Goal: Task Accomplishment & Management: Manage account settings

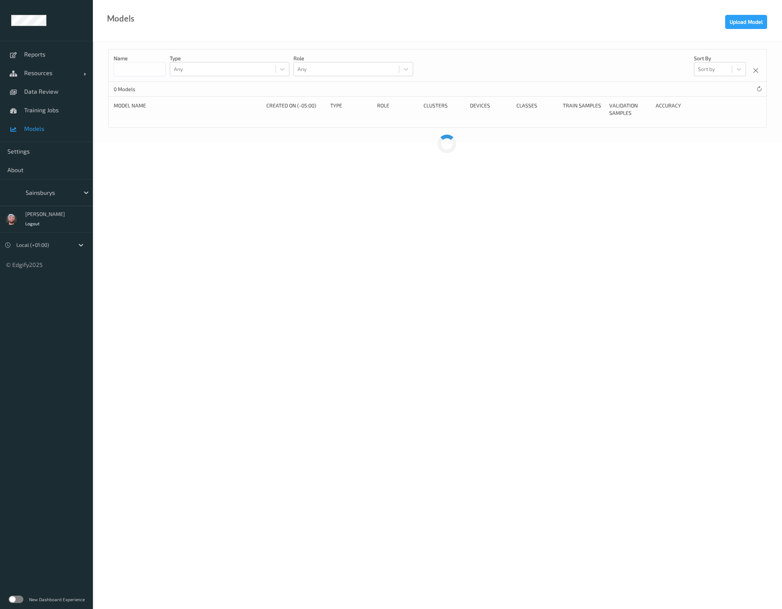
click at [30, 198] on div "Sainsburys" at bounding box center [57, 192] width 71 height 14
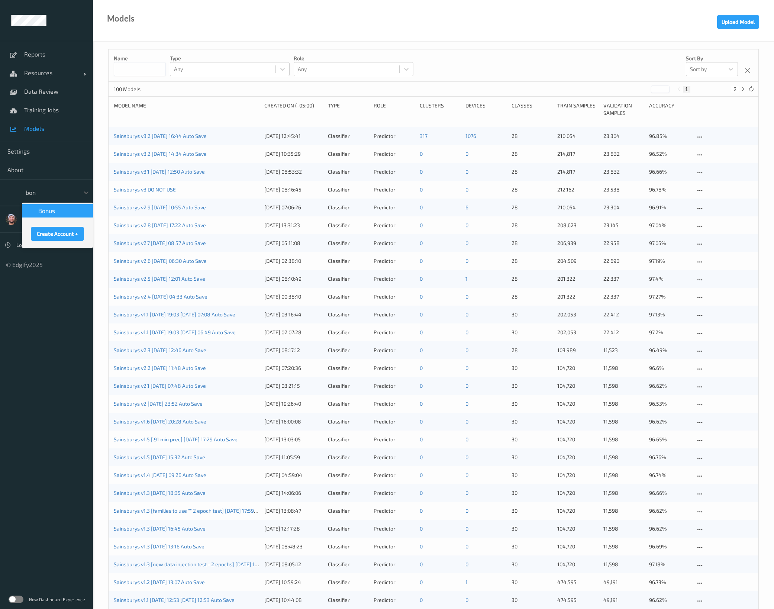
type input "bonu"
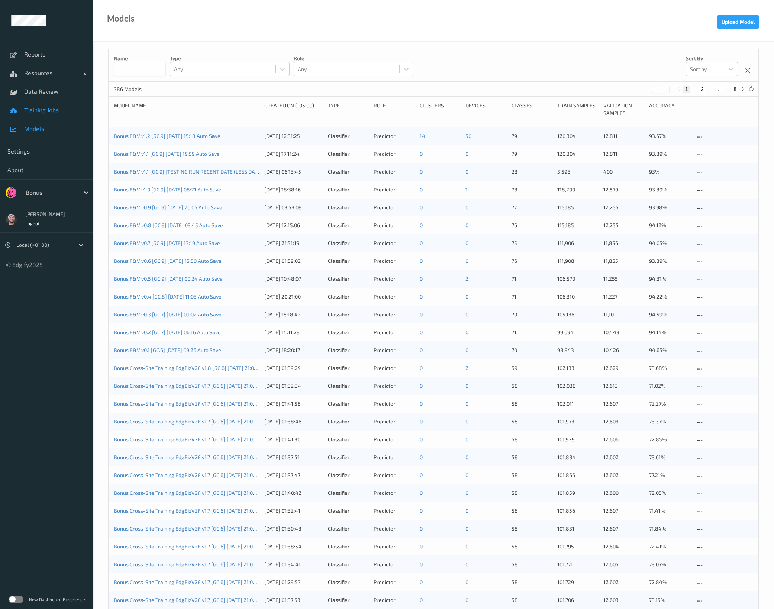
click at [73, 114] on link "Training Jobs" at bounding box center [46, 110] width 93 height 19
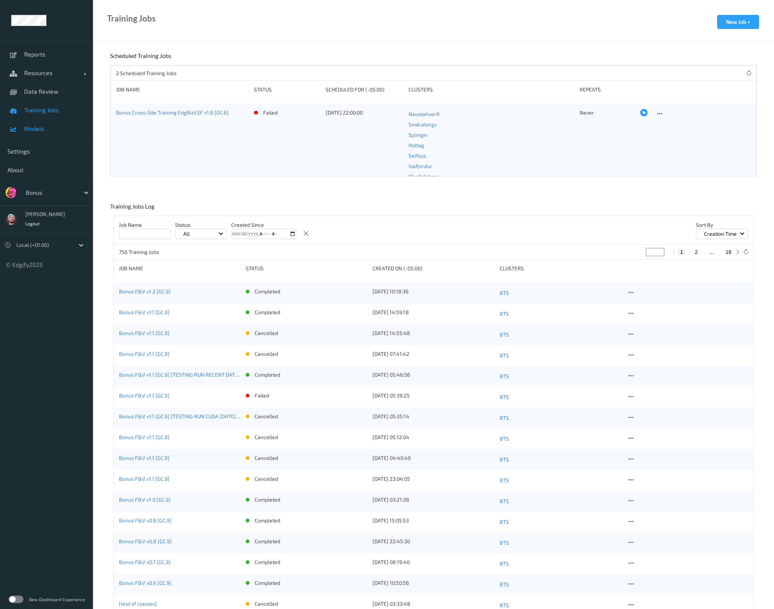
click at [38, 120] on link "Models" at bounding box center [46, 128] width 93 height 19
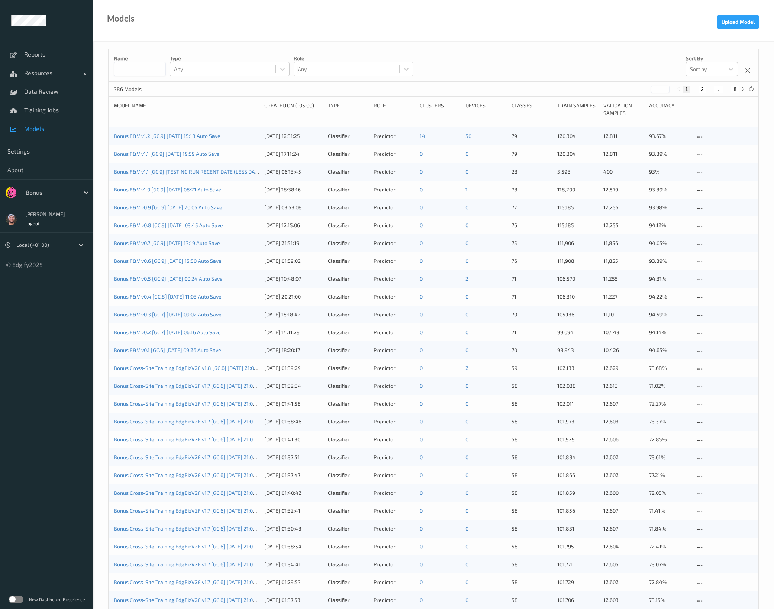
click at [47, 187] on div "Bonus" at bounding box center [51, 193] width 58 height 12
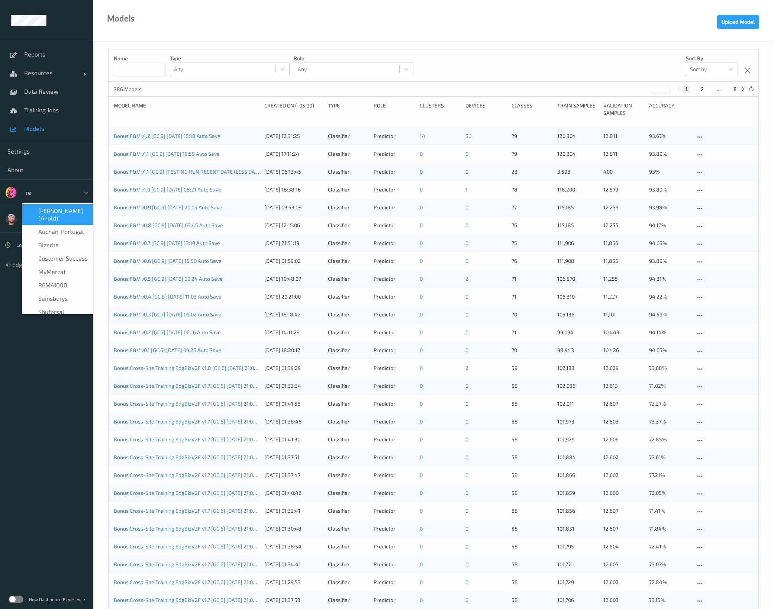
type input "rema"
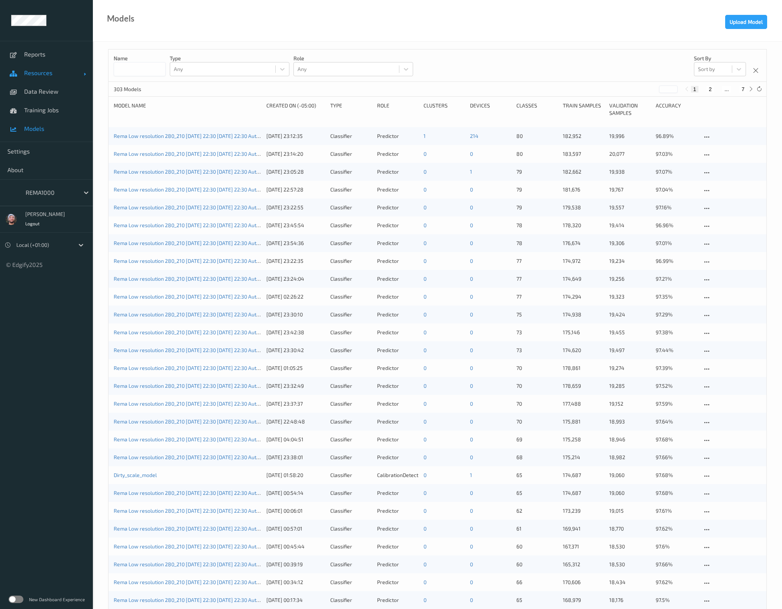
click at [56, 79] on link "Resources" at bounding box center [46, 73] width 93 height 19
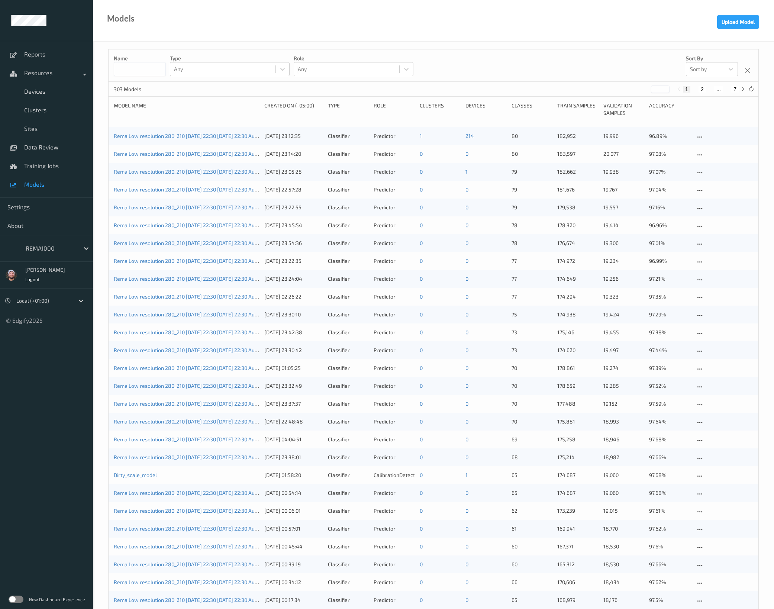
click at [737, 91] on button "7" at bounding box center [734, 89] width 7 height 7
type input "*"
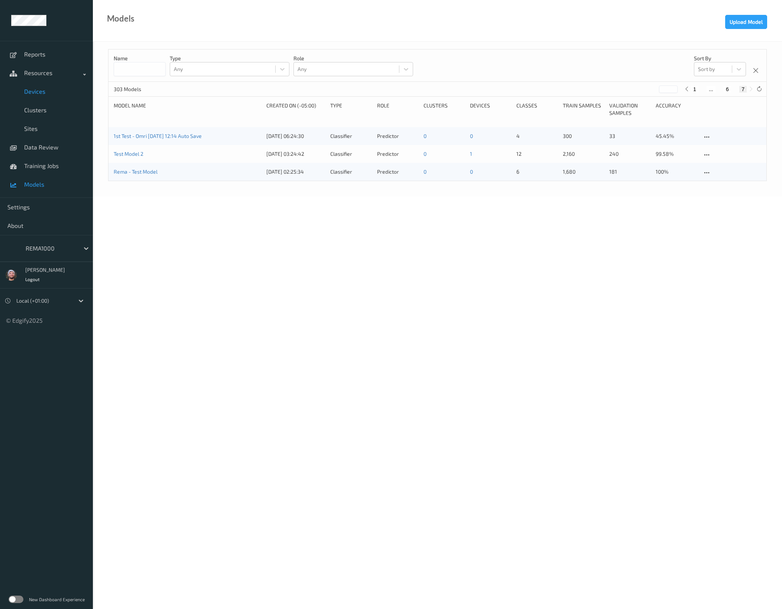
click at [37, 84] on link "Devices" at bounding box center [46, 91] width 93 height 19
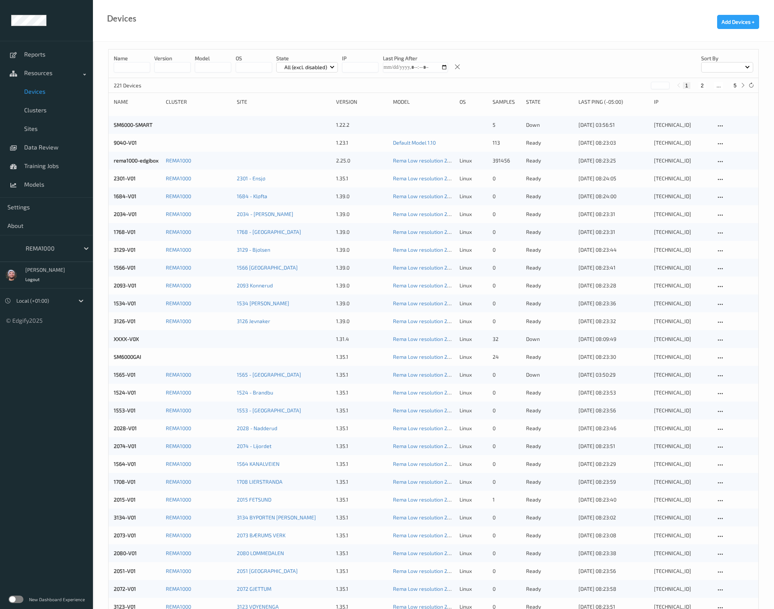
click at [732, 88] on button "5" at bounding box center [734, 85] width 7 height 7
type input "*"
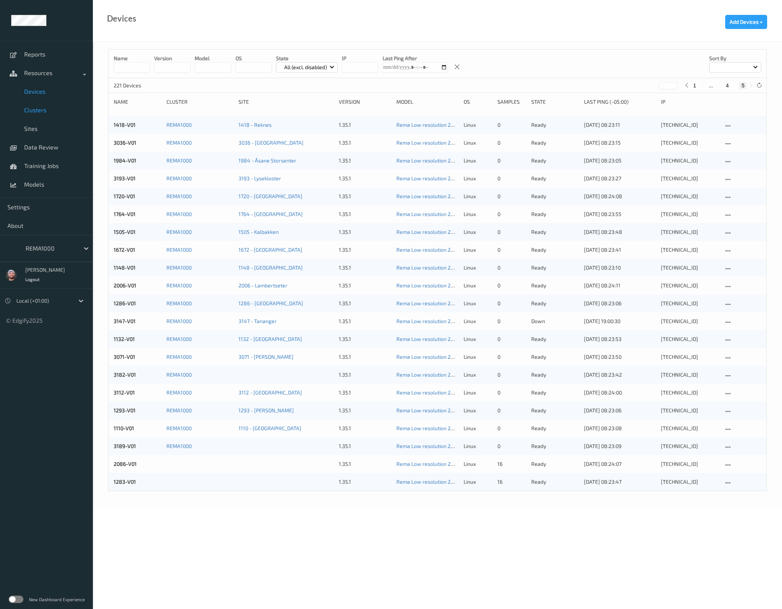
click at [41, 110] on span "Clusters" at bounding box center [54, 109] width 61 height 7
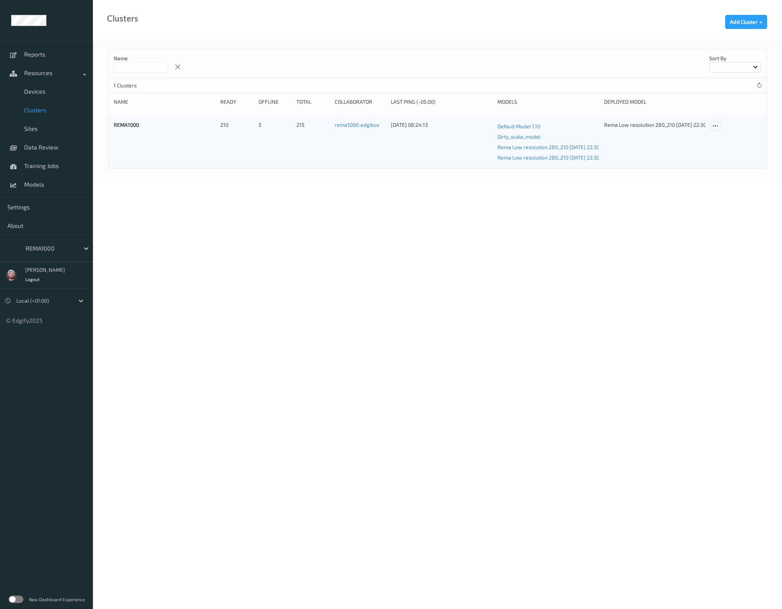
click at [716, 126] on icon at bounding box center [715, 126] width 6 height 7
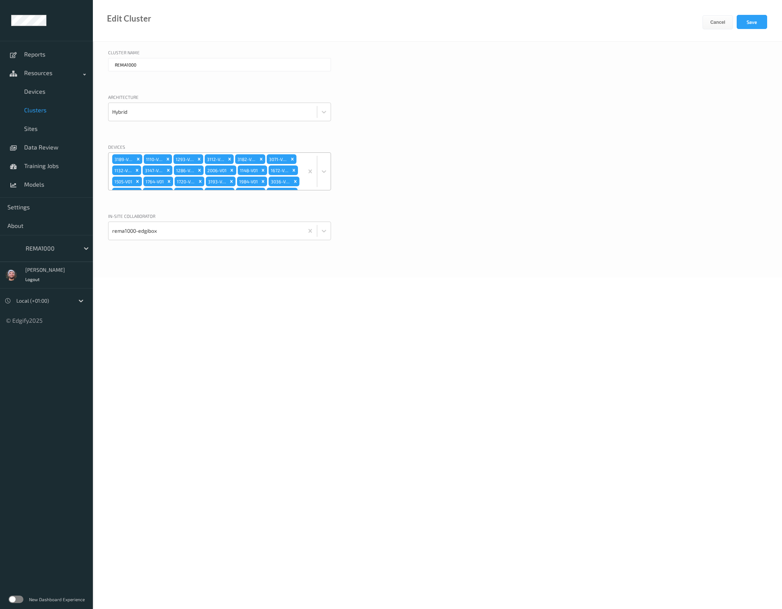
click at [274, 162] on div "3189-V01 1110-V01 1293-V01 3112-V01 3182-V01 3071-V01 1132-V01 3147-V01 1286-V0…" at bounding box center [205, 171] width 195 height 37
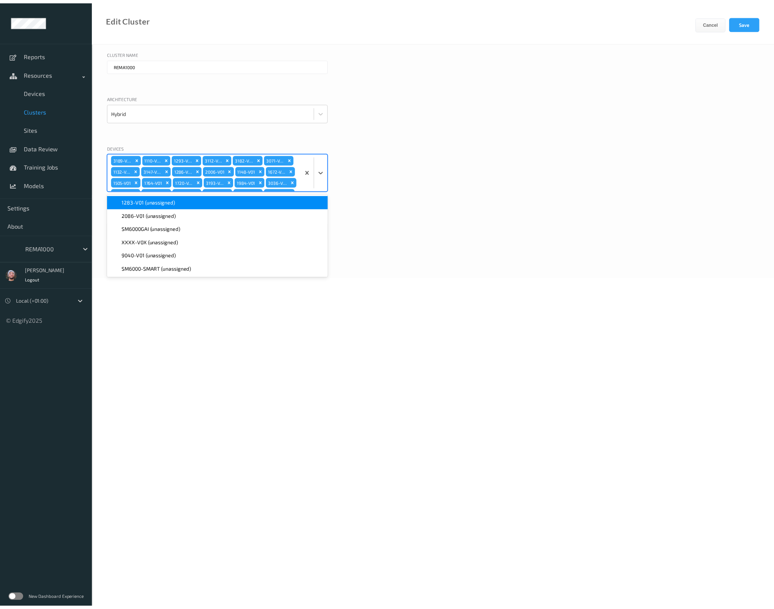
scroll to position [438, 0]
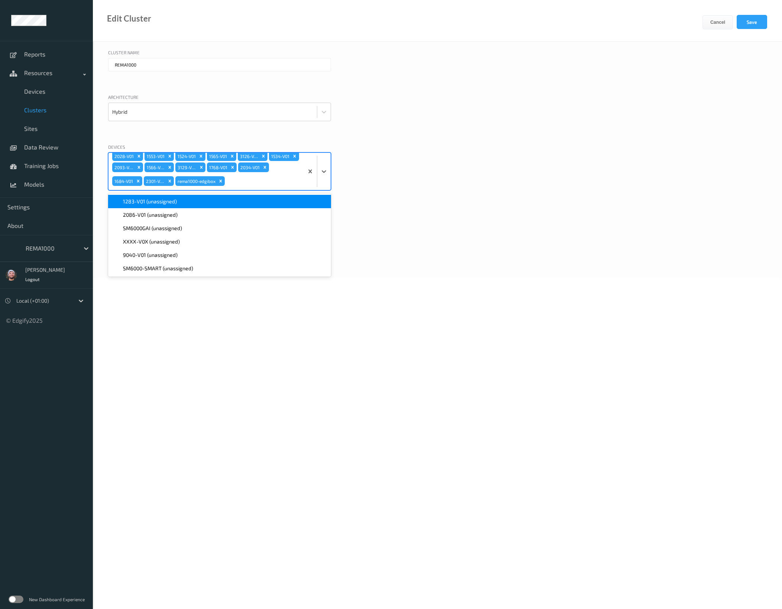
click at [143, 204] on span "1283-V01 (unassigned)" at bounding box center [150, 201] width 54 height 7
click at [143, 202] on span "2086-V01 (unassigned)" at bounding box center [150, 201] width 55 height 7
click at [756, 29] on button "Save" at bounding box center [752, 22] width 30 height 14
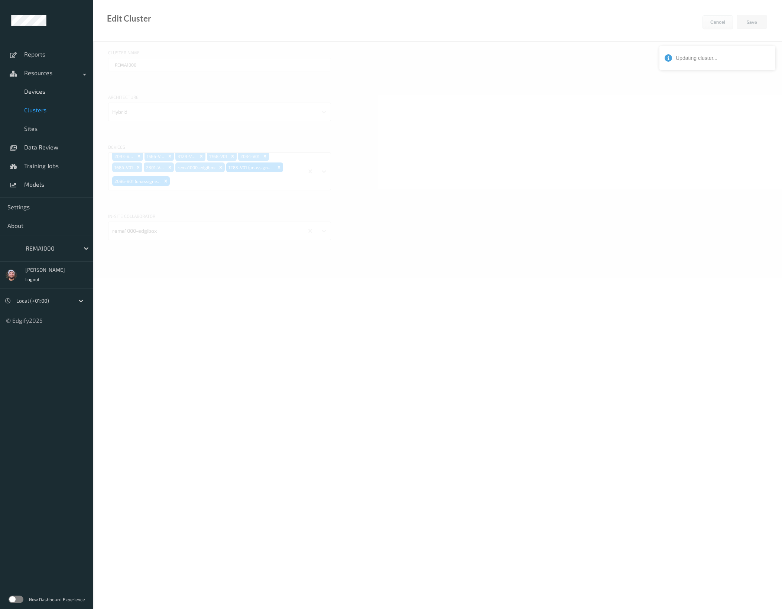
drag, startPoint x: 378, startPoint y: 30, endPoint x: 356, endPoint y: 16, distance: 26.1
click at [378, 30] on div "Edit Cluster Cancel Save" at bounding box center [437, 21] width 689 height 42
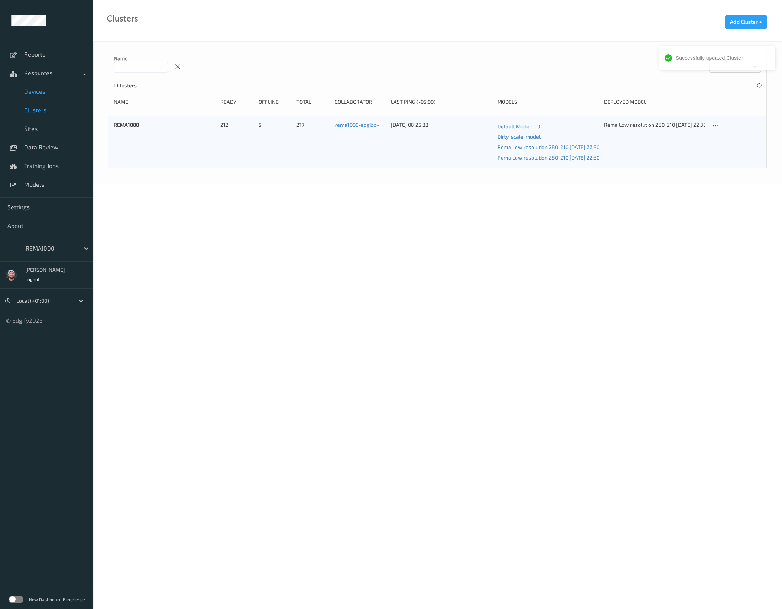
click at [39, 97] on link "Devices" at bounding box center [46, 91] width 93 height 19
